Goal: Task Accomplishment & Management: Manage account settings

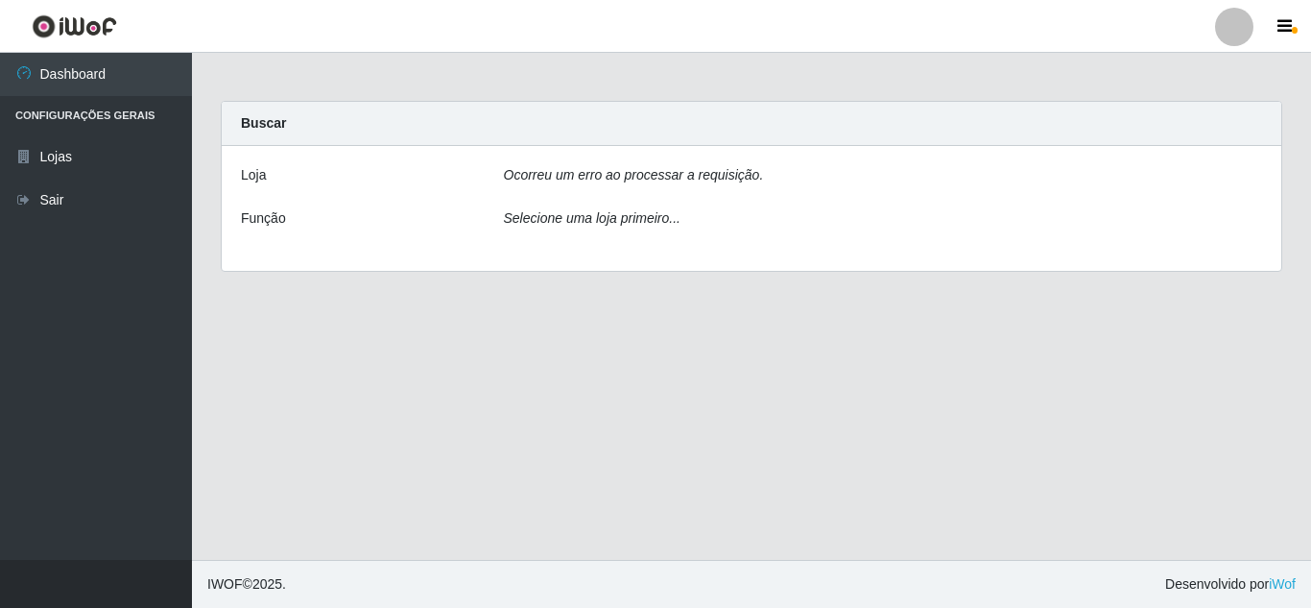
click at [771, 186] on div "Ocorreu um erro ao processar a requisição." at bounding box center [884, 179] width 788 height 28
click at [61, 132] on li "Configurações Gerais" at bounding box center [96, 115] width 192 height 39
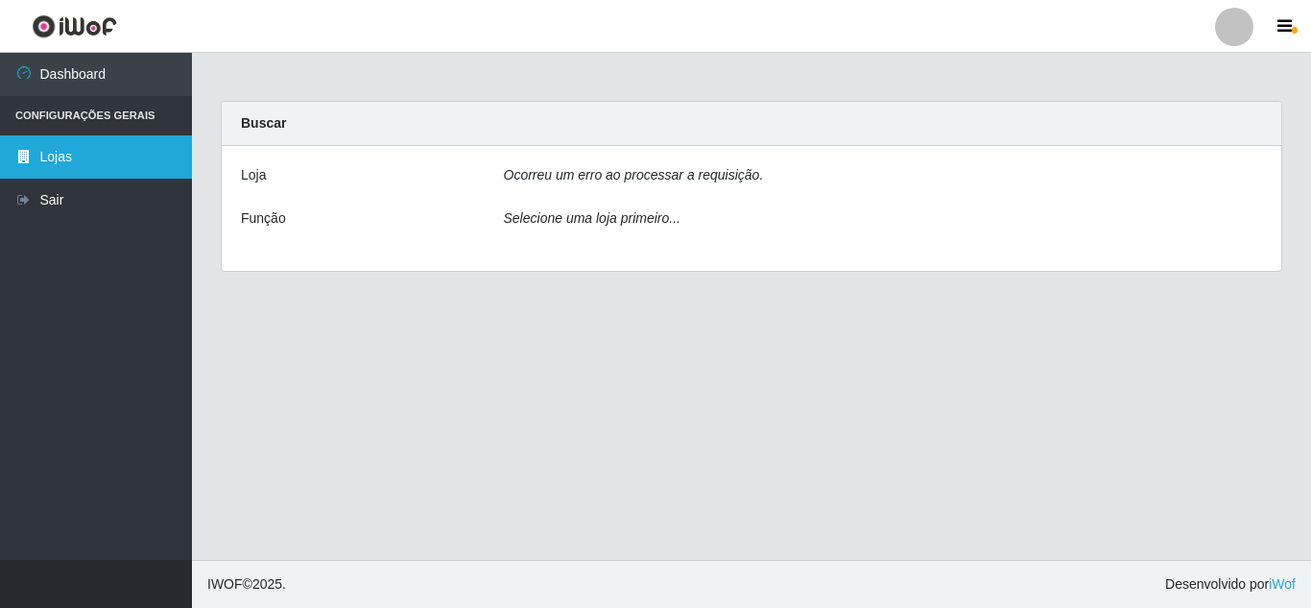
click at [60, 159] on link "Lojas" at bounding box center [96, 156] width 192 height 43
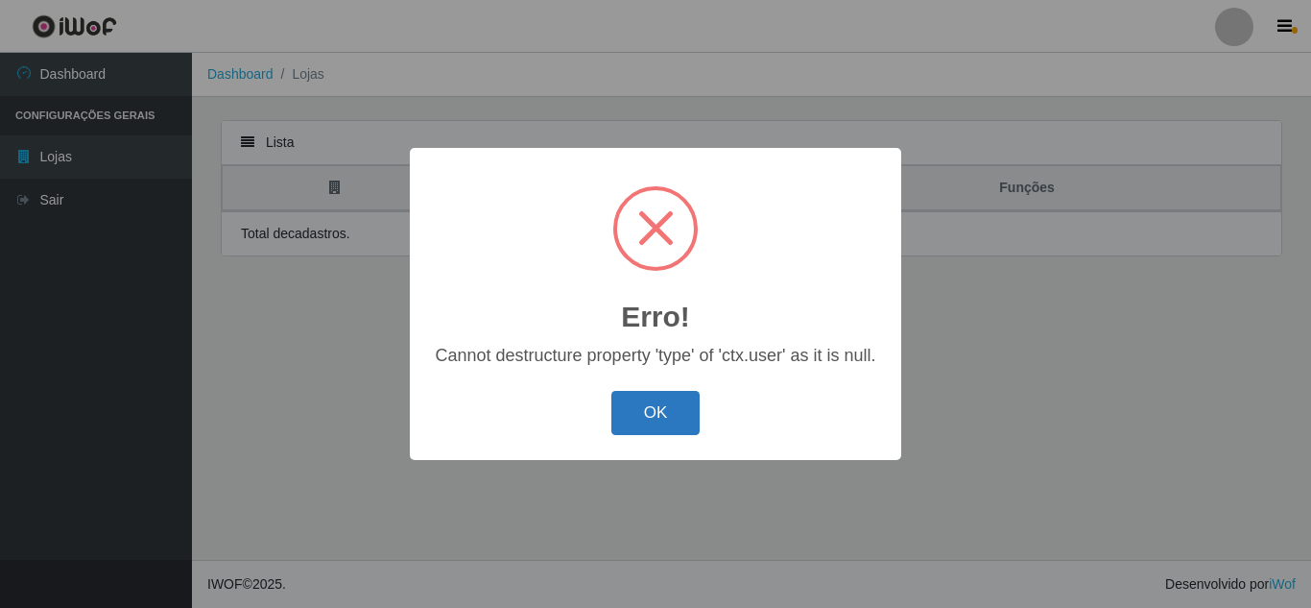
click at [615, 425] on button "OK" at bounding box center [656, 413] width 89 height 45
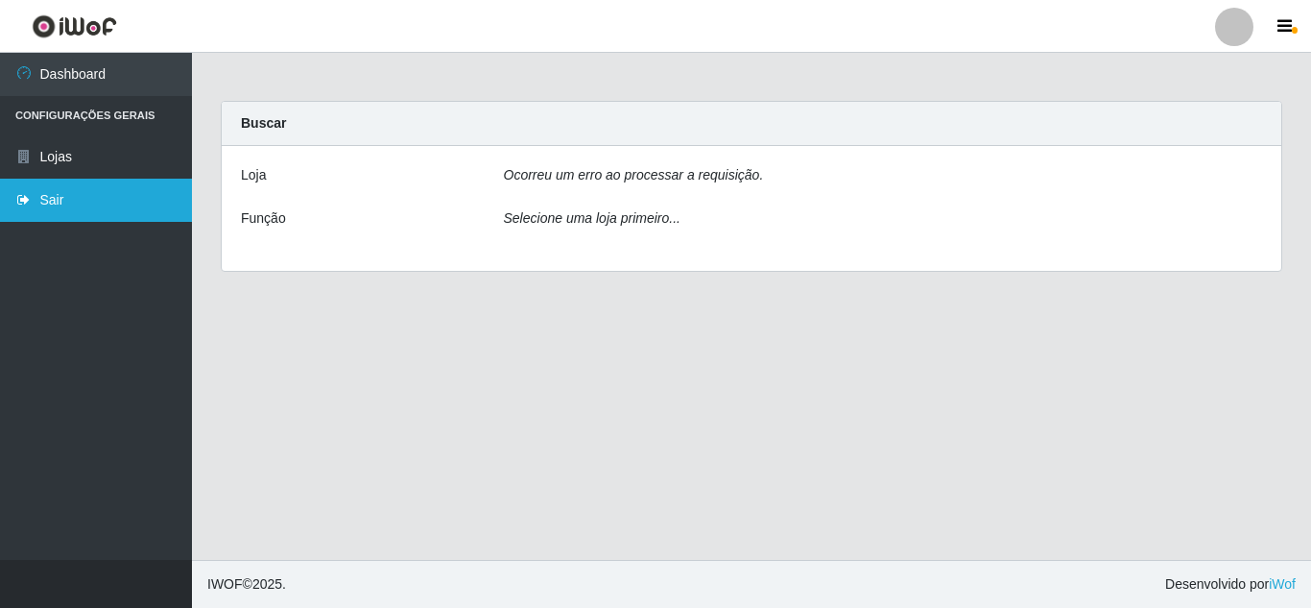
click at [50, 195] on link "Sair" at bounding box center [96, 200] width 192 height 43
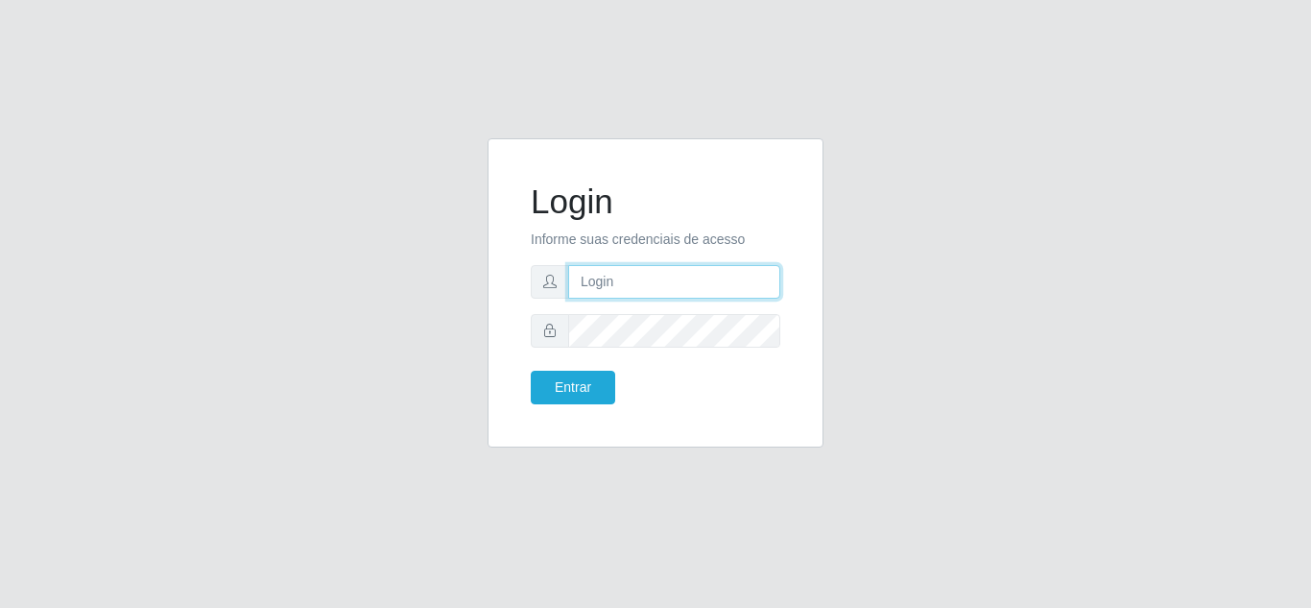
click at [653, 273] on input "text" at bounding box center [674, 282] width 212 height 34
type input "brenna.melo@sougrc.com"
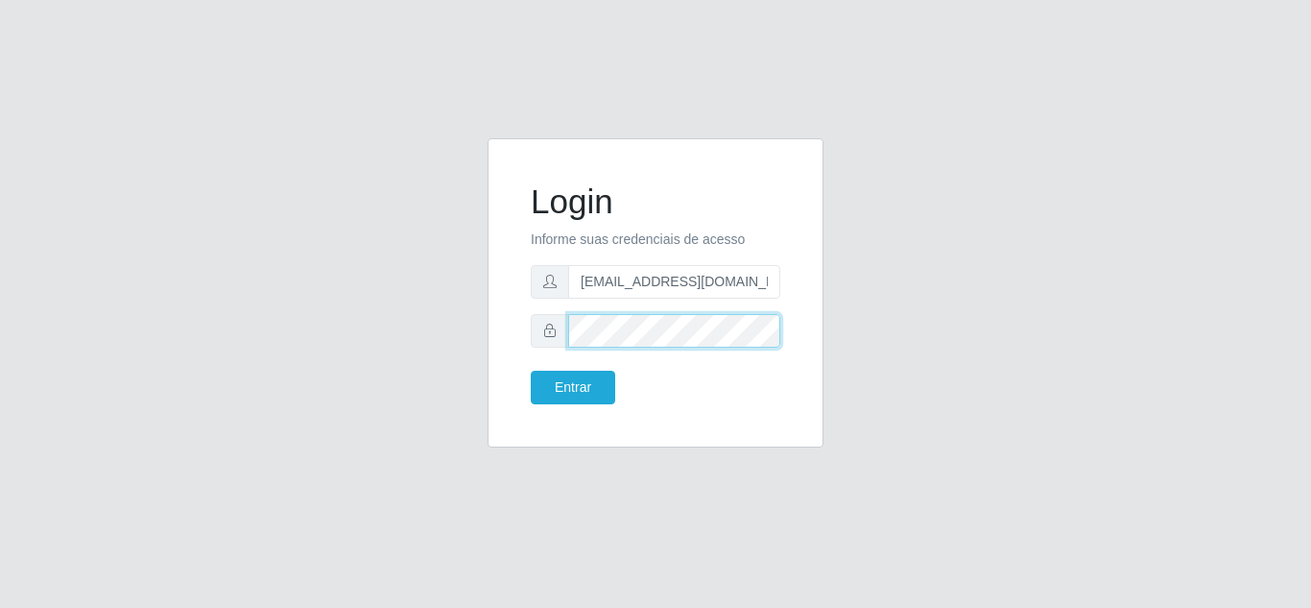
click at [531, 371] on button "Entrar" at bounding box center [573, 388] width 84 height 34
click at [573, 404] on div "Login Informe suas credenciais de acesso brenna.melo@sougrc.com Entrar" at bounding box center [656, 292] width 288 height 261
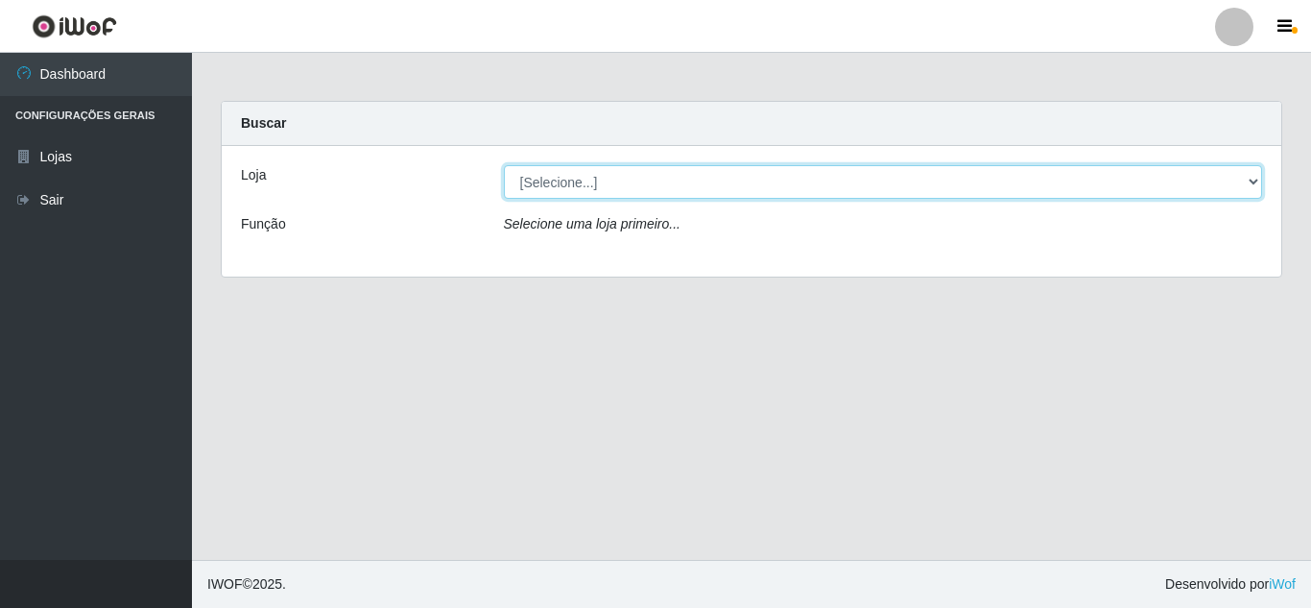
click at [625, 181] on select "[Selecione...] BomQueSó Agreste - Loja 2" at bounding box center [883, 182] width 759 height 34
select select "214"
click at [504, 165] on select "[Selecione...] BomQueSó Agreste - Loja 2" at bounding box center [883, 182] width 759 height 34
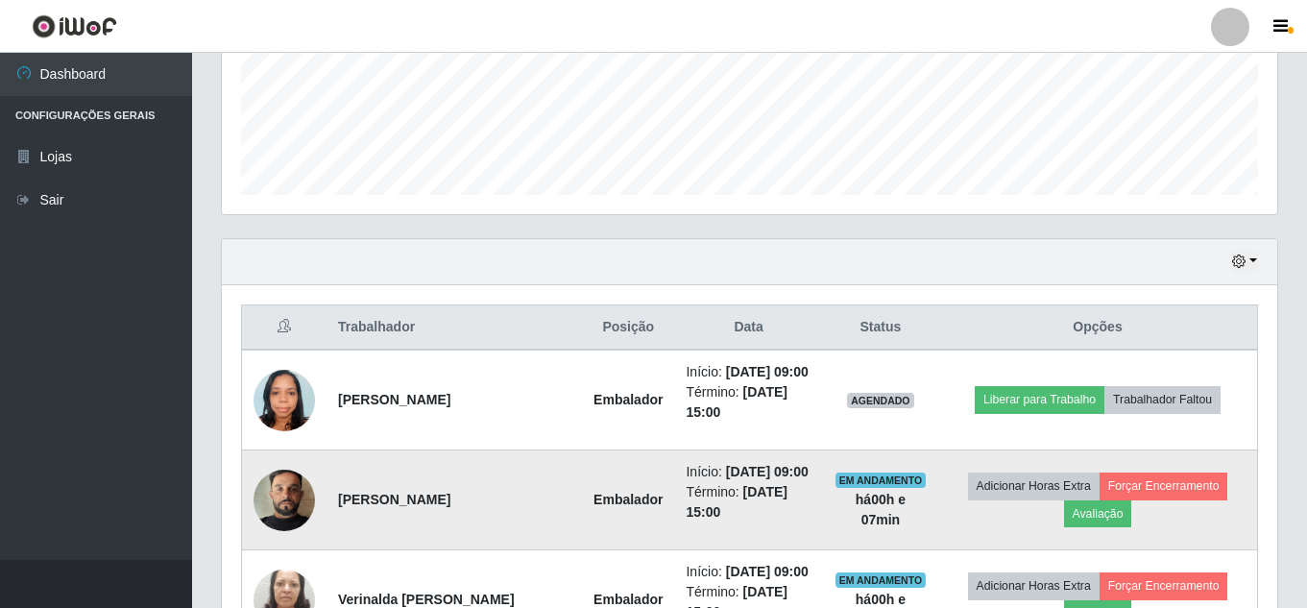
scroll to position [480, 0]
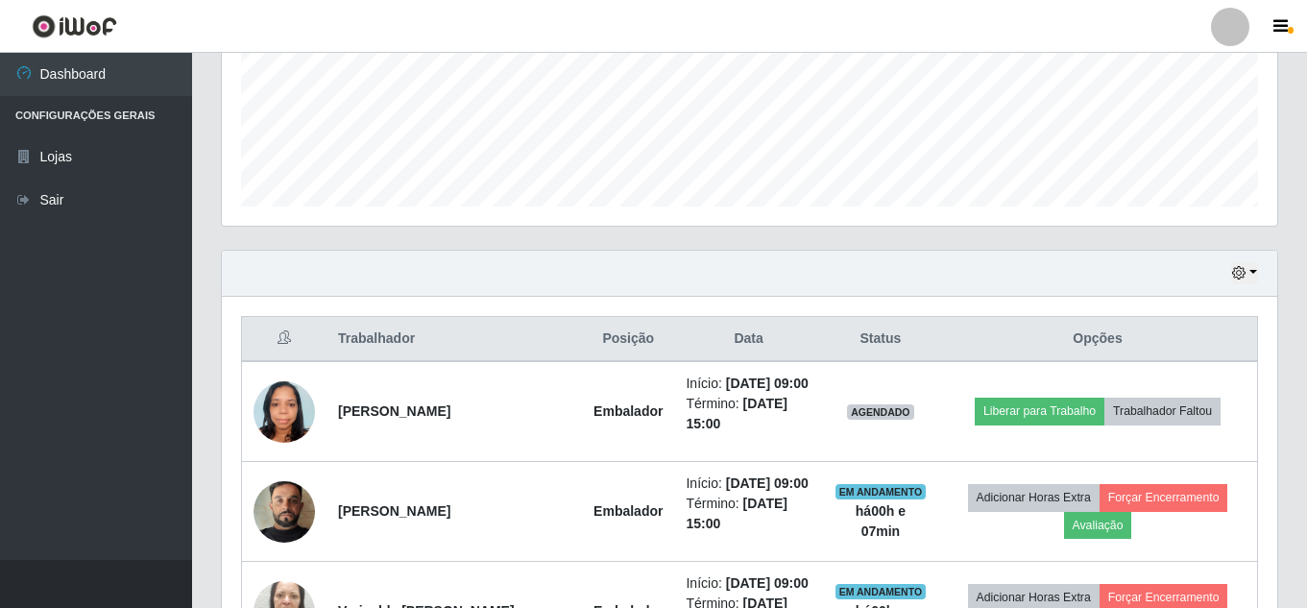
click at [746, 296] on div "Hoje 1 dia 3 dias 1 Semana Não encerrados" at bounding box center [749, 274] width 1055 height 46
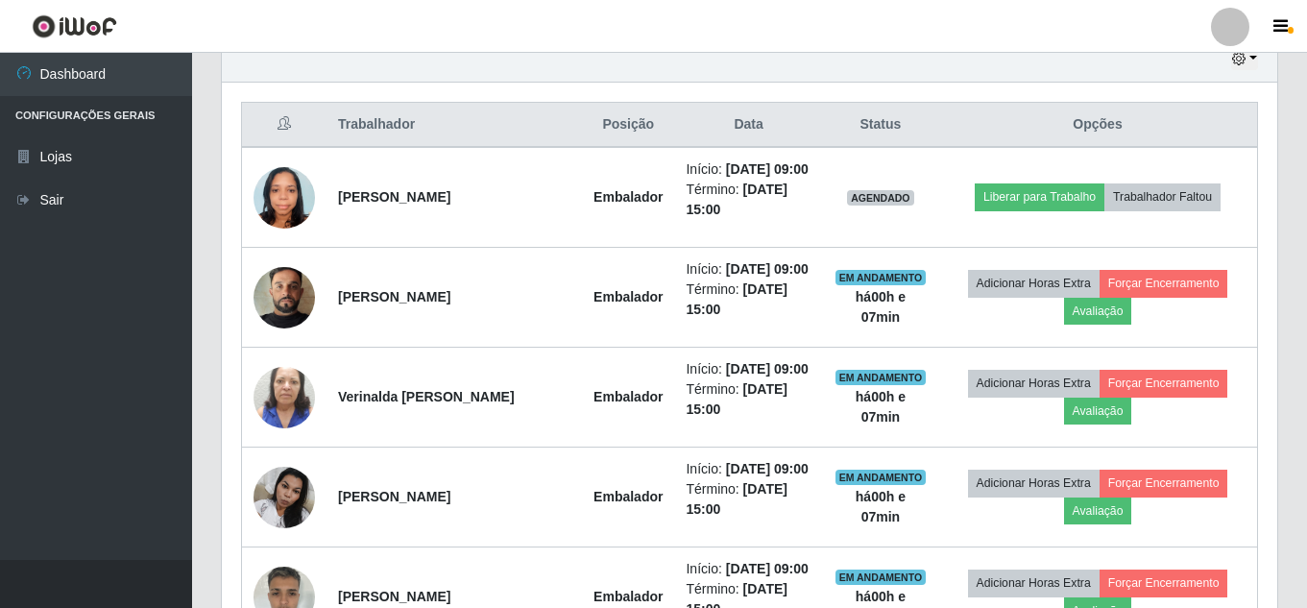
scroll to position [960, 0]
